Goal: Communication & Community: Participate in discussion

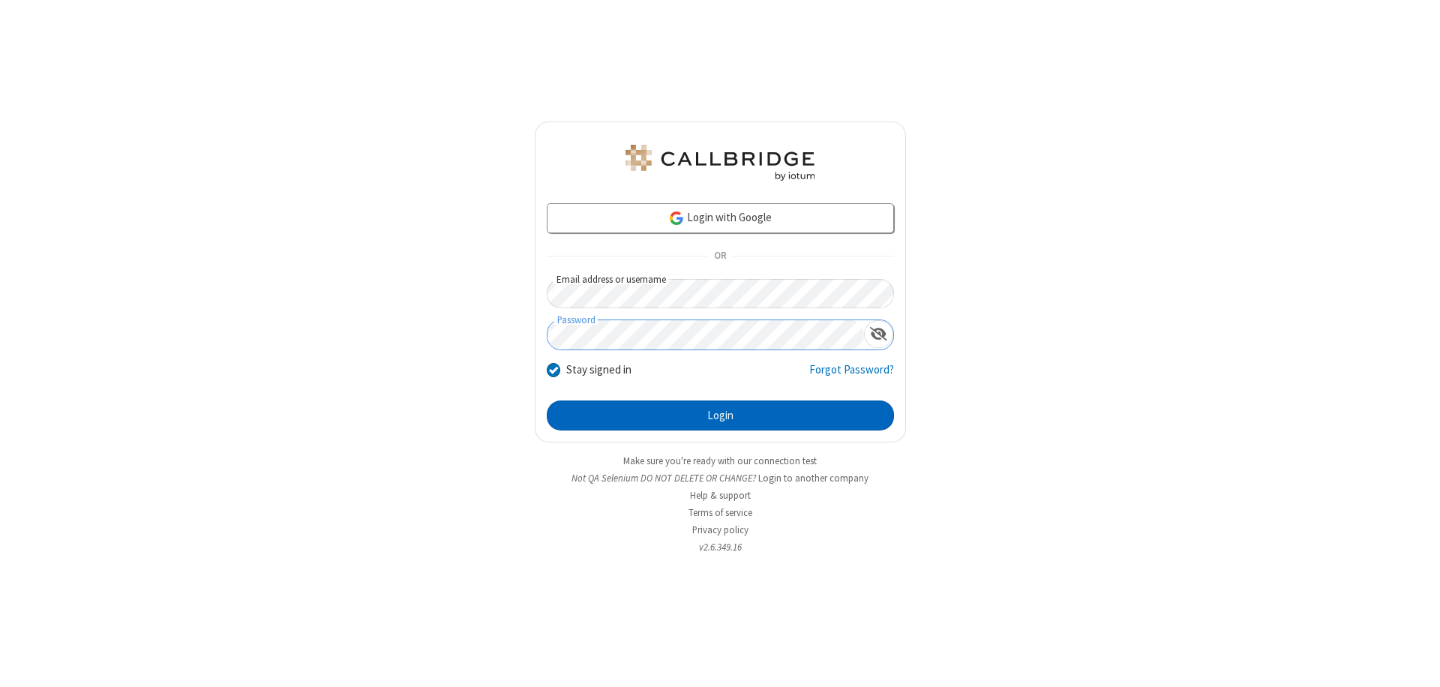
click at [720, 416] on button "Login" at bounding box center [720, 416] width 347 height 30
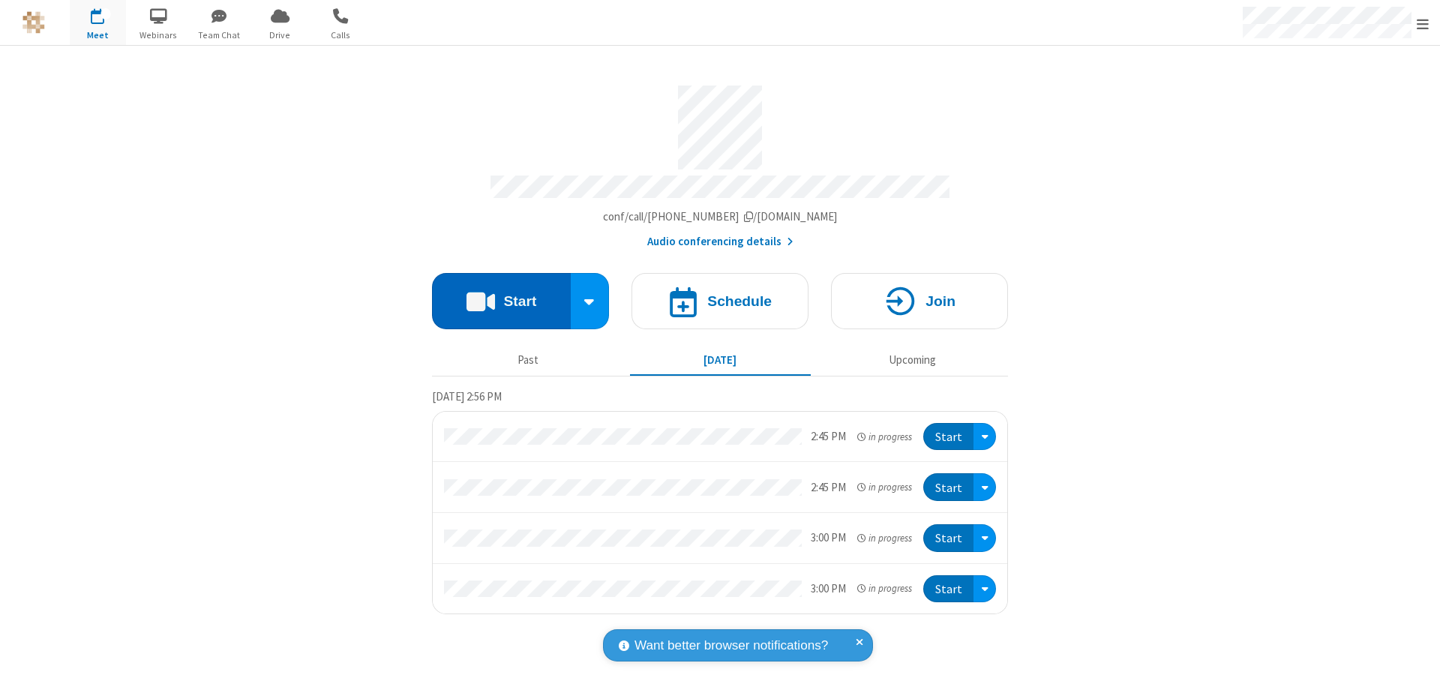
click at [501, 294] on button "Start" at bounding box center [501, 301] width 139 height 56
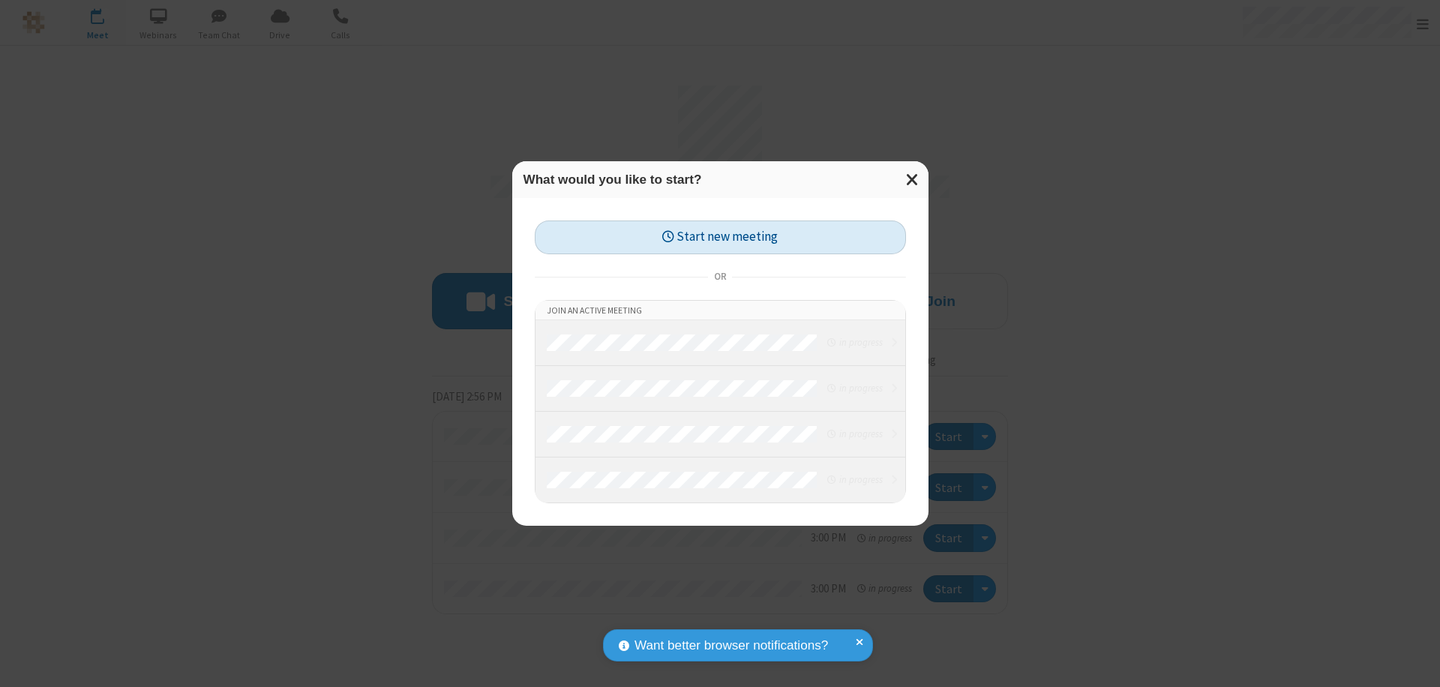
click at [720, 237] on button "Start new meeting" at bounding box center [720, 238] width 371 height 34
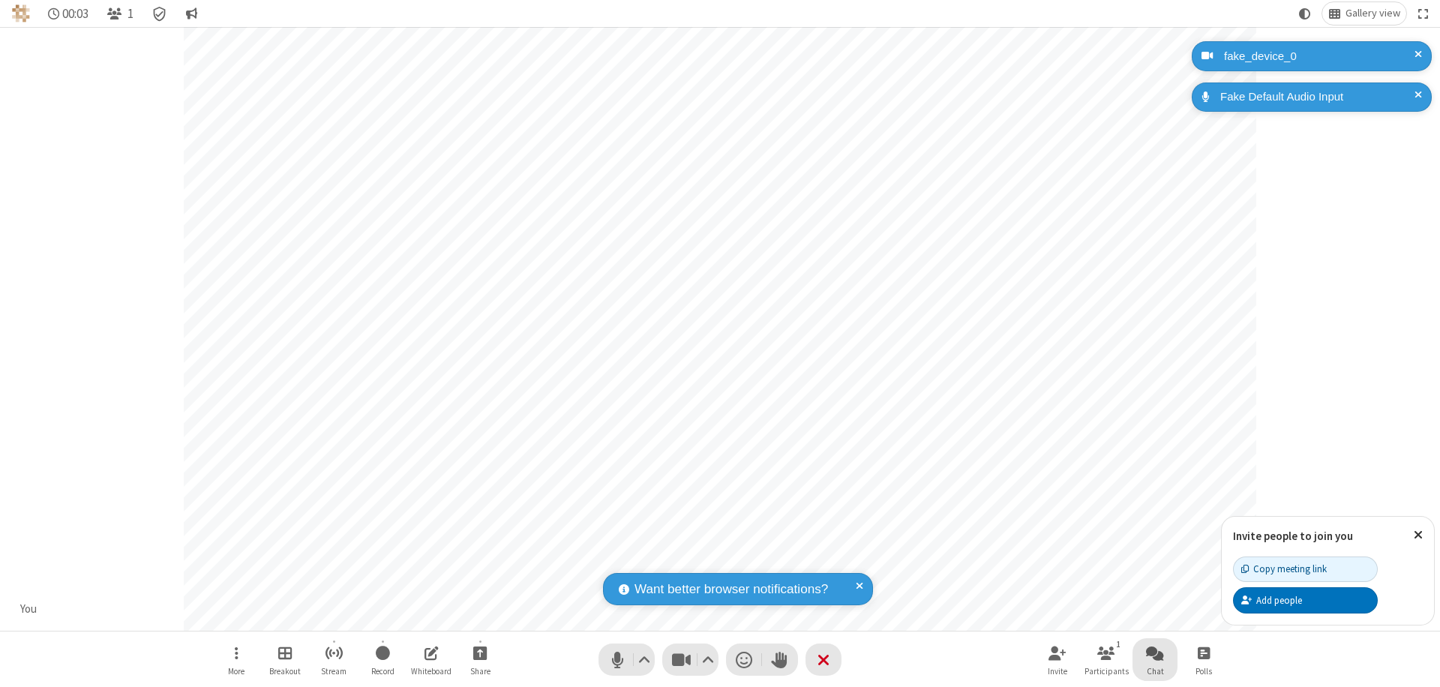
click at [1155, 653] on span "Open chat" at bounding box center [1155, 653] width 18 height 19
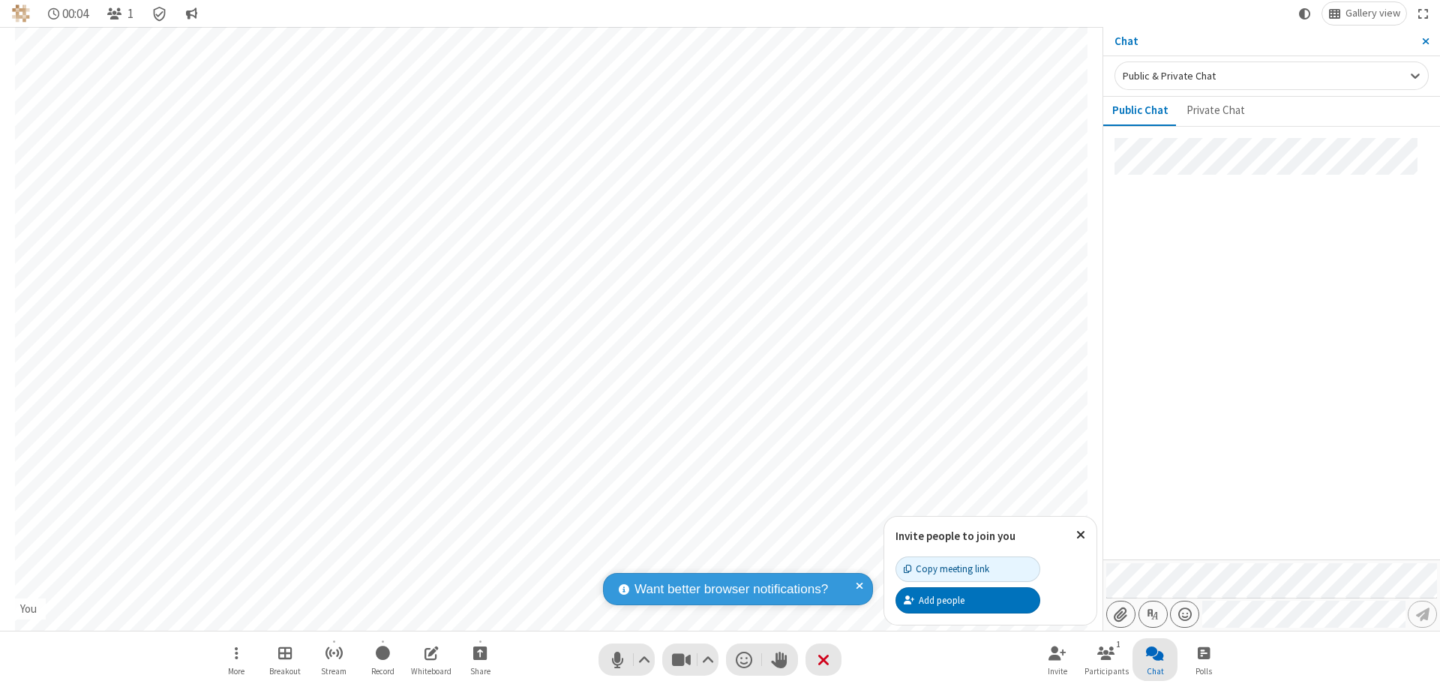
type input "C:\fakepath\doc_test.docx"
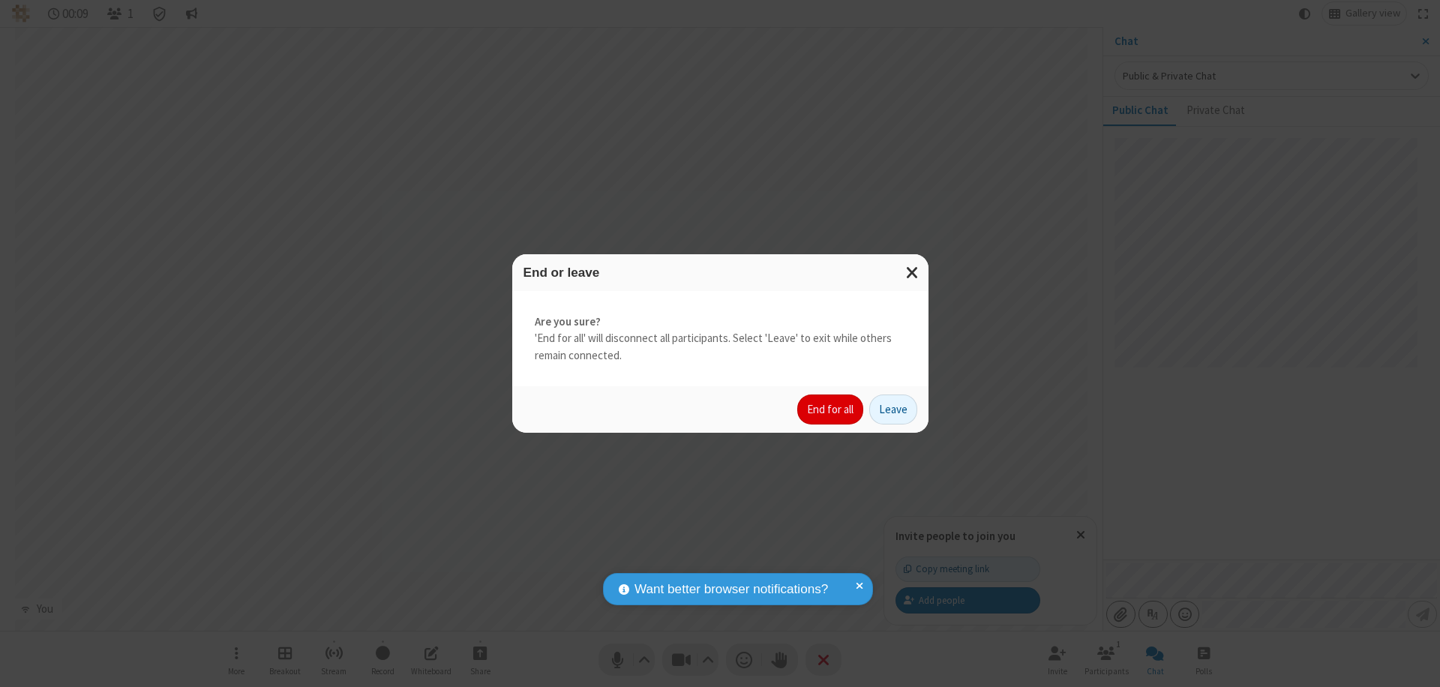
click at [831, 410] on button "End for all" at bounding box center [830, 410] width 66 height 30
